Goal: Obtain resource: Download file/media

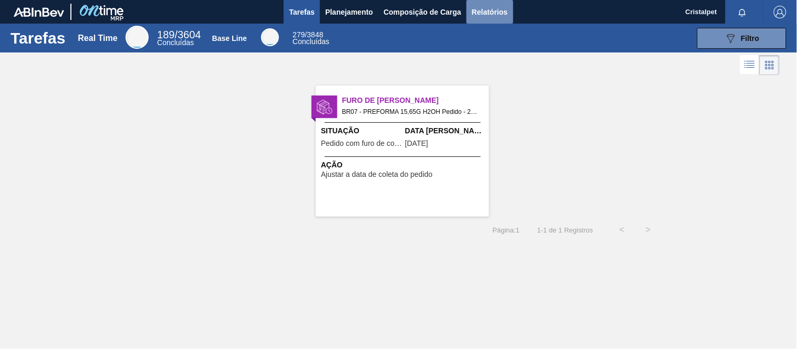
click at [480, 12] on span "Relatórios" at bounding box center [490, 12] width 36 height 13
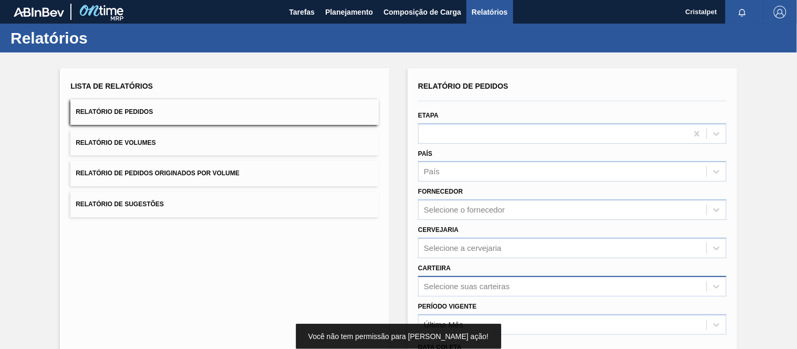
scroll to position [111, 0]
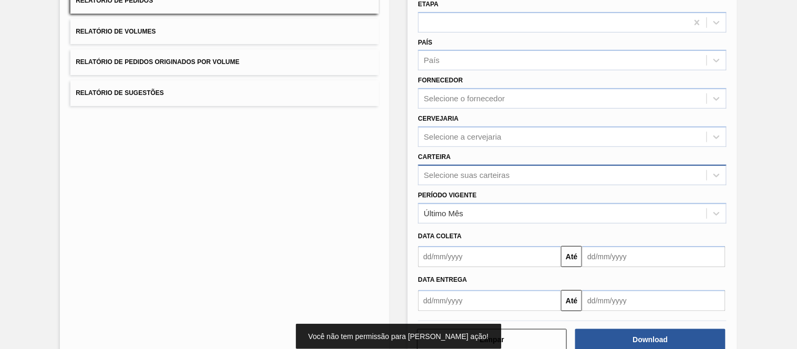
click at [458, 185] on div "Selecione suas carteiras" at bounding box center [572, 175] width 308 height 20
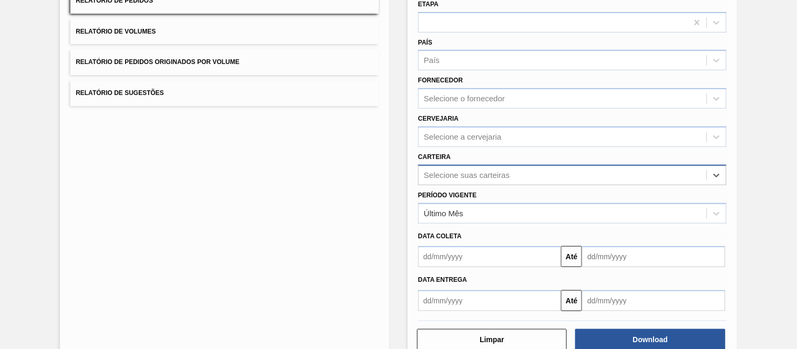
click at [449, 179] on div "Selecione suas carteiras" at bounding box center [563, 175] width 288 height 15
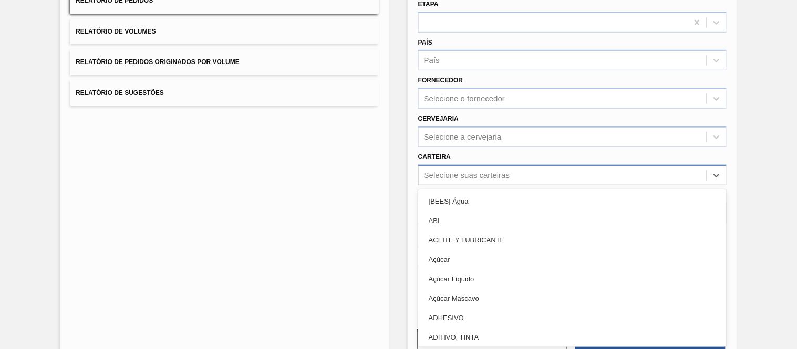
click at [446, 175] on div "Selecione suas carteiras" at bounding box center [467, 175] width 86 height 9
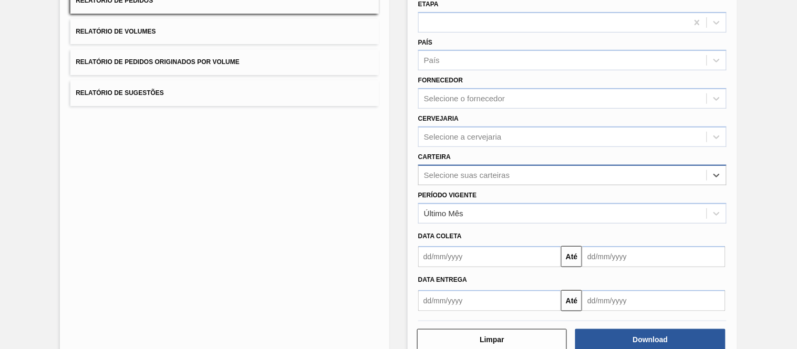
click at [446, 175] on div "Selecione suas carteiras" at bounding box center [467, 175] width 86 height 9
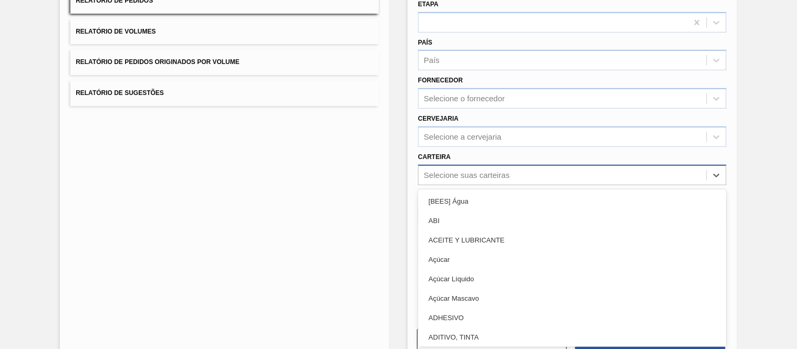
click at [448, 174] on div "Selecione suas carteiras" at bounding box center [467, 175] width 86 height 9
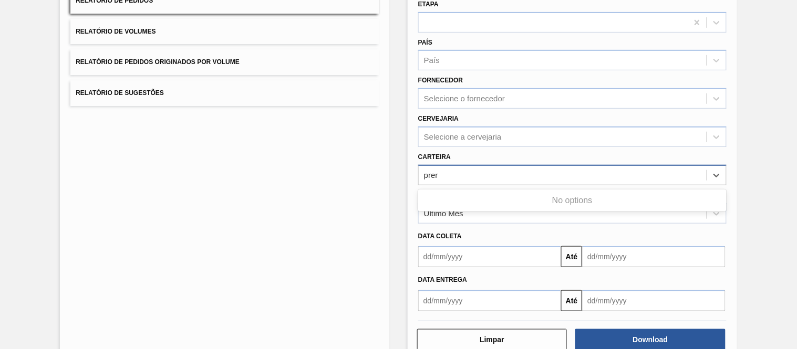
click at [434, 171] on input "prer" at bounding box center [431, 175] width 15 height 9
type input "pre"
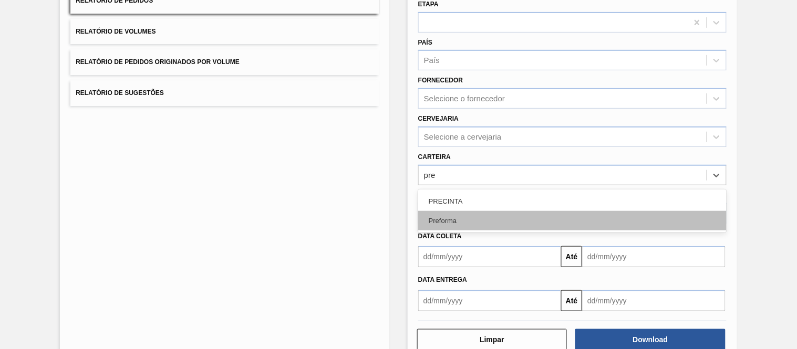
click at [444, 215] on div "Preforma" at bounding box center [572, 220] width 308 height 19
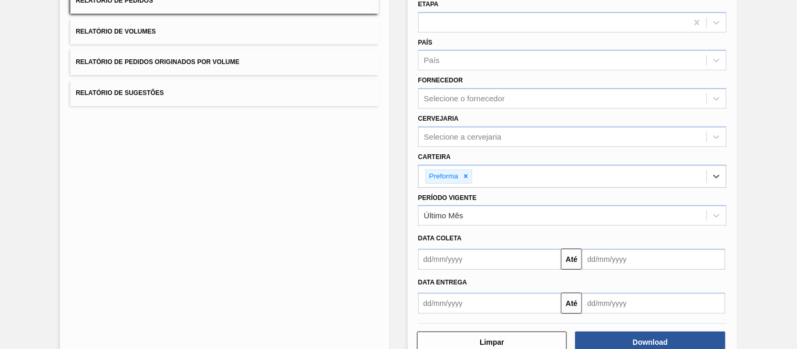
click at [448, 259] on input "text" at bounding box center [489, 259] width 143 height 21
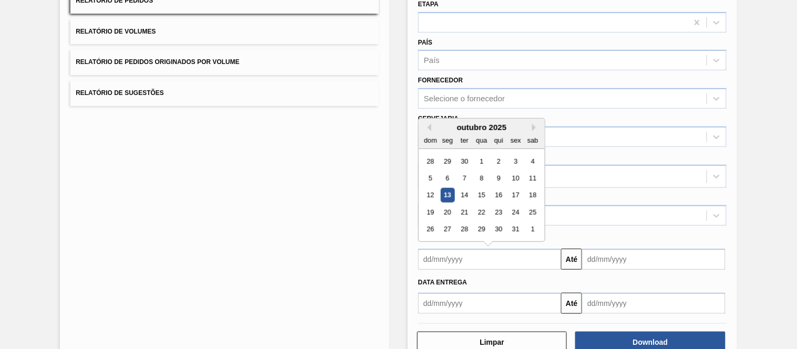
type input "[DATE]"
click at [607, 261] on input "text" at bounding box center [653, 259] width 143 height 21
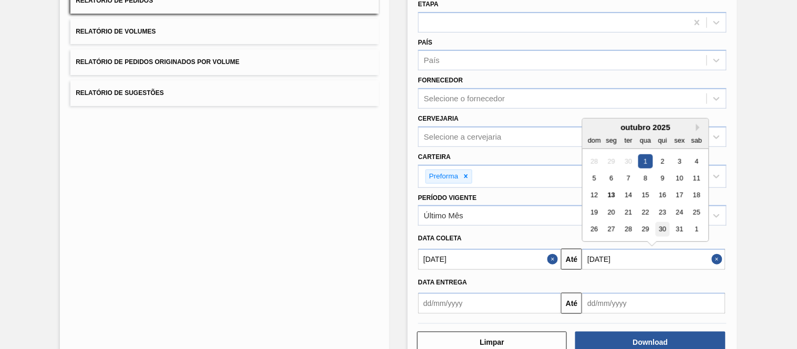
click at [659, 227] on div "30" at bounding box center [663, 230] width 14 height 14
type input "[DATE]"
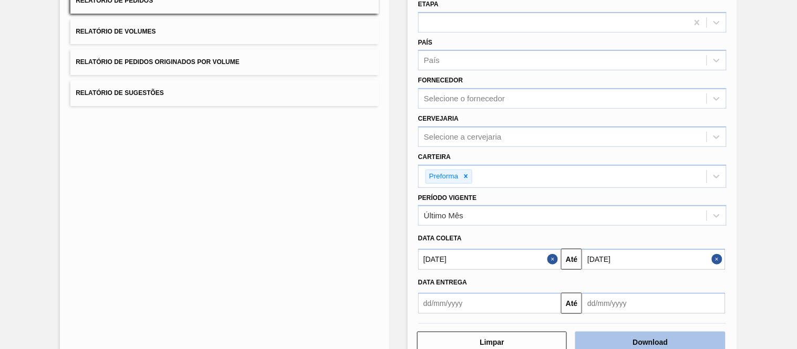
click at [663, 336] on button "Download" at bounding box center [650, 342] width 150 height 21
